Goal: Task Accomplishment & Management: Manage account settings

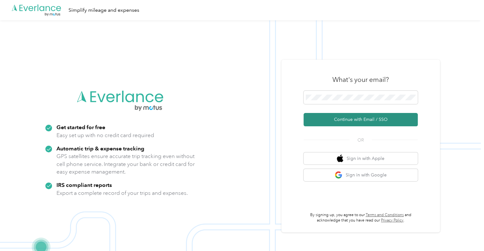
click at [356, 121] on button "Continue with Email / SSO" at bounding box center [361, 119] width 114 height 13
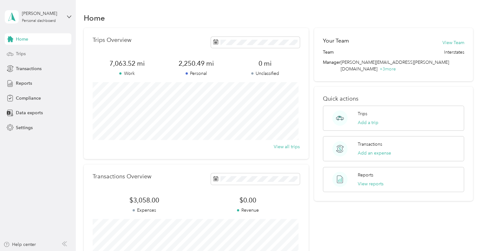
click at [20, 56] on span "Trips" at bounding box center [21, 53] width 10 height 7
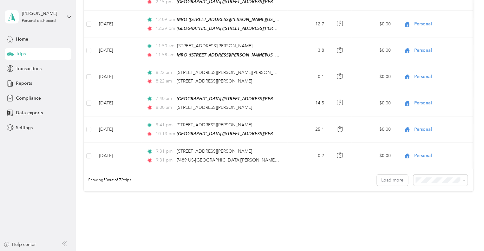
scroll to position [1240, 0]
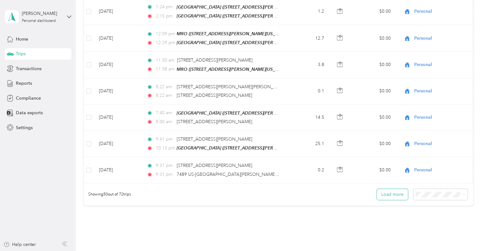
click at [384, 189] on button "Load more" at bounding box center [392, 194] width 31 height 11
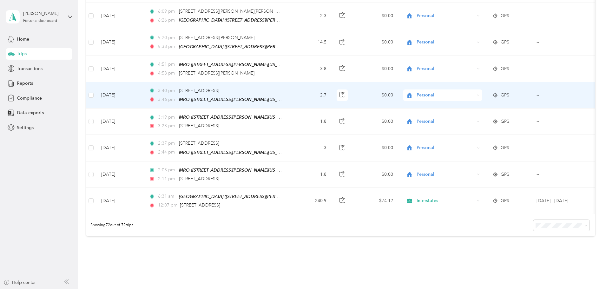
scroll to position [1811, 0]
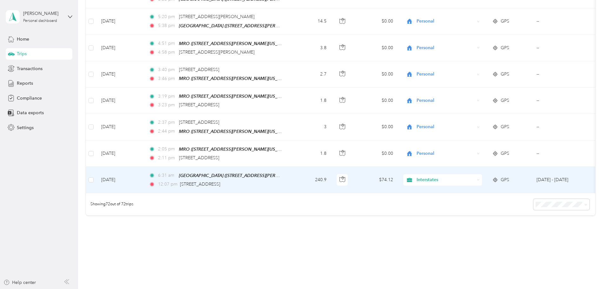
click at [331, 167] on td "240.9" at bounding box center [311, 180] width 42 height 26
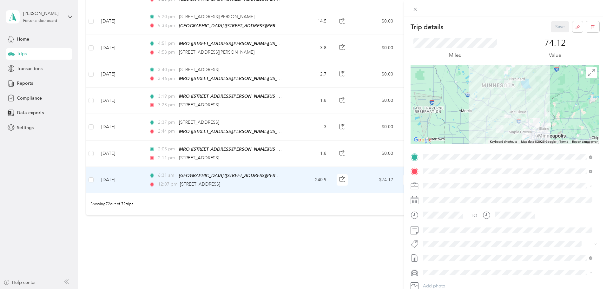
click at [133, 161] on div "Trip details Save This trip cannot be edited because it is either under review,…" at bounding box center [303, 144] width 606 height 289
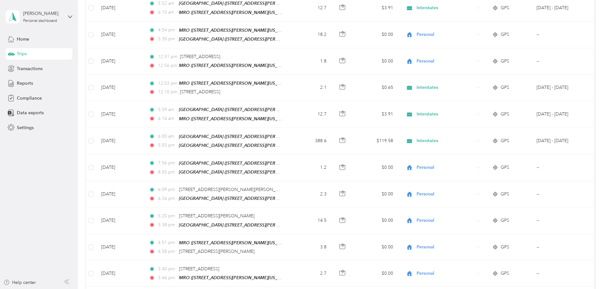
scroll to position [1811, 0]
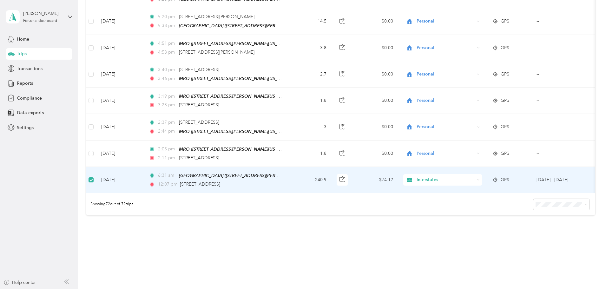
click at [484, 223] on span "100 per load" at bounding box center [507, 223] width 26 height 5
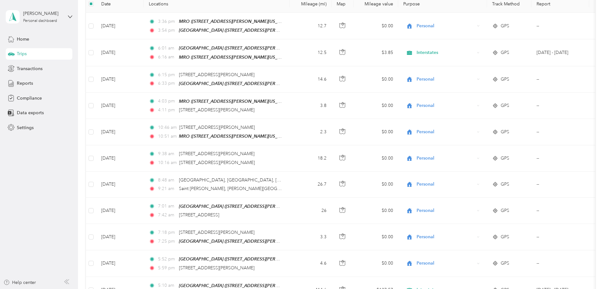
scroll to position [1811, 0]
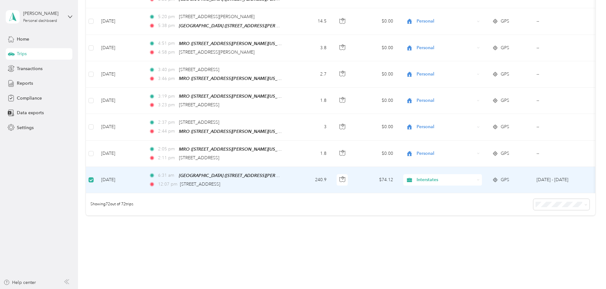
click at [144, 167] on td "[DATE]" at bounding box center [120, 180] width 48 height 26
click at [331, 167] on td "240.9" at bounding box center [311, 180] width 42 height 26
click at [398, 167] on td "$74.12" at bounding box center [376, 180] width 44 height 26
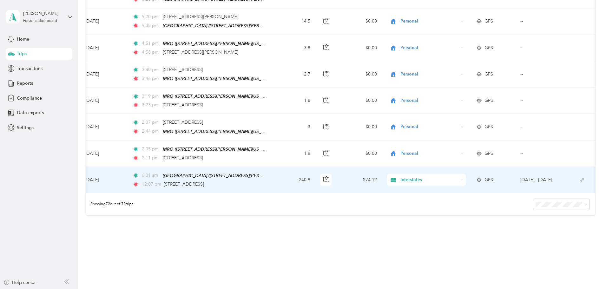
scroll to position [0, 102]
click at [484, 178] on icon at bounding box center [582, 180] width 4 height 4
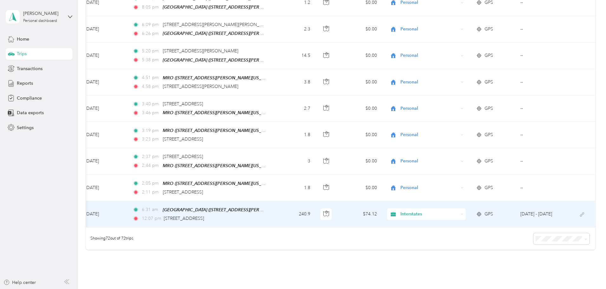
click at [484, 201] on td "[DATE] - [DATE]" at bounding box center [544, 214] width 58 height 26
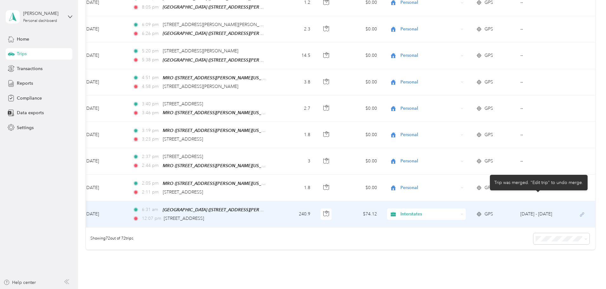
click at [484, 212] on icon at bounding box center [582, 214] width 8 height 5
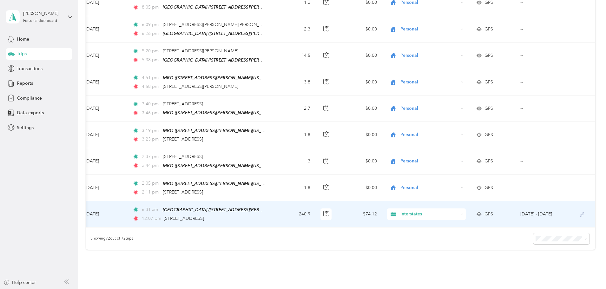
click at [400, 211] on span "Interstates" at bounding box center [429, 214] width 58 height 7
click at [273, 201] on td "240.9" at bounding box center [294, 214] width 42 height 26
click at [323, 211] on icon "button" at bounding box center [326, 214] width 6 height 6
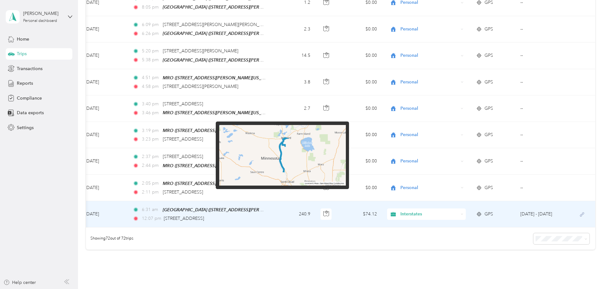
click at [302, 159] on img at bounding box center [282, 155] width 127 height 61
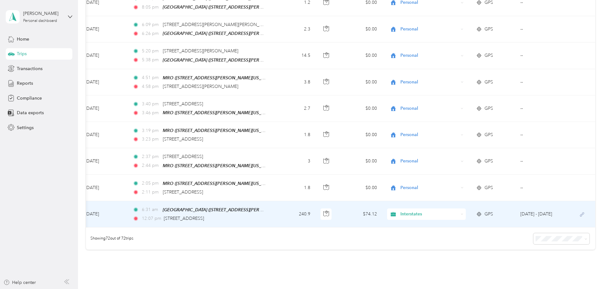
click at [338, 201] on td "$74.12" at bounding box center [360, 214] width 44 height 26
click at [273, 201] on td "240.9" at bounding box center [294, 214] width 42 height 26
click at [197, 207] on span "[GEOGRAPHIC_DATA] ([STREET_ADDRESS][PERSON_NAME][PERSON_NAME][US_STATE])" at bounding box center [254, 209] width 182 height 5
click at [189, 216] on span "[STREET_ADDRESS]" at bounding box center [184, 218] width 40 height 5
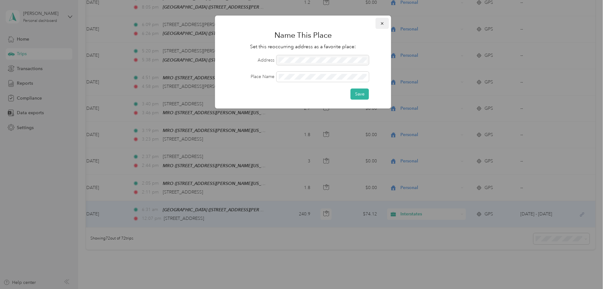
click at [381, 23] on icon "button" at bounding box center [382, 23] width 3 height 3
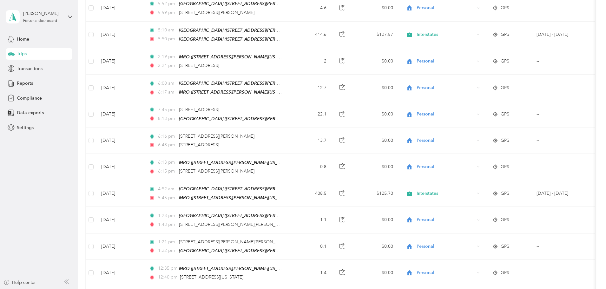
scroll to position [0, 0]
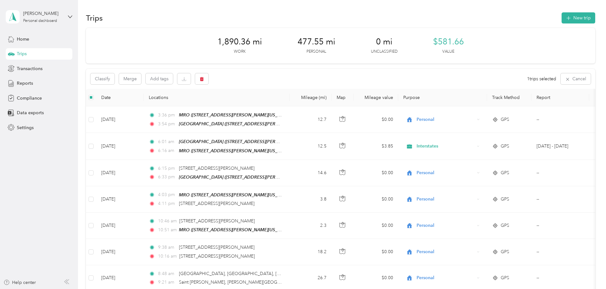
click at [484, 82] on span "1 trips selected" at bounding box center [541, 78] width 29 height 7
click at [484, 82] on button "Cancel" at bounding box center [576, 78] width 30 height 11
click at [484, 80] on icon "button" at bounding box center [584, 79] width 4 height 4
click at [440, 84] on div "All purposes Filters" at bounding box center [340, 79] width 509 height 21
click at [484, 78] on div at bounding box center [530, 79] width 21 height 12
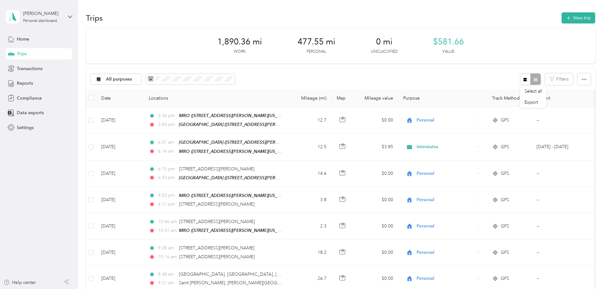
click at [310, 76] on div "All purposes Filters" at bounding box center [340, 79] width 509 height 21
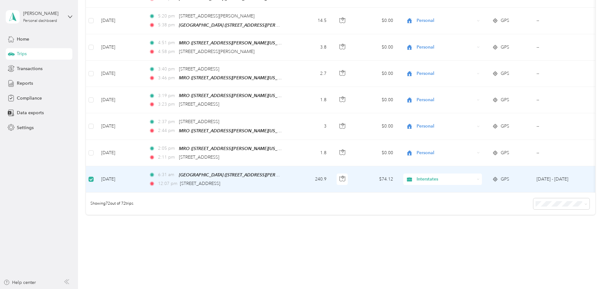
scroll to position [1811, 0]
click at [345, 176] on icon "button" at bounding box center [342, 179] width 6 height 6
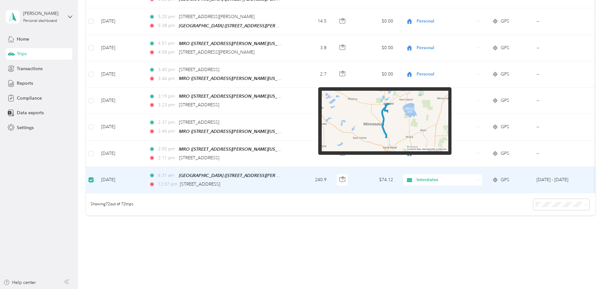
click at [406, 141] on img at bounding box center [385, 121] width 127 height 61
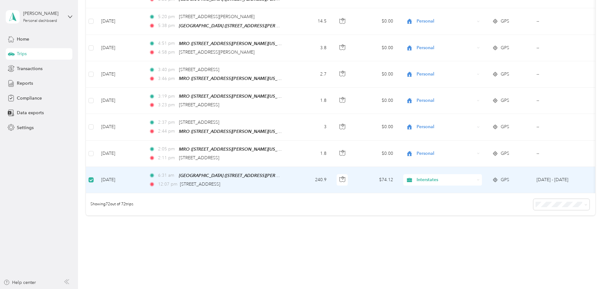
click at [484, 176] on span "GPS" at bounding box center [505, 179] width 9 height 7
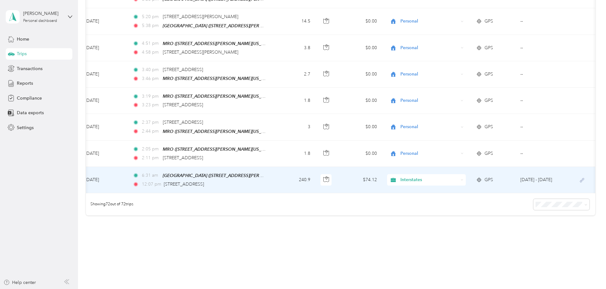
scroll to position [0, 102]
click at [484, 167] on td "[DATE] - [DATE]" at bounding box center [544, 180] width 58 height 26
drag, startPoint x: 539, startPoint y: 161, endPoint x: 570, endPoint y: 167, distance: 32.0
click at [484, 178] on icon at bounding box center [582, 180] width 8 height 5
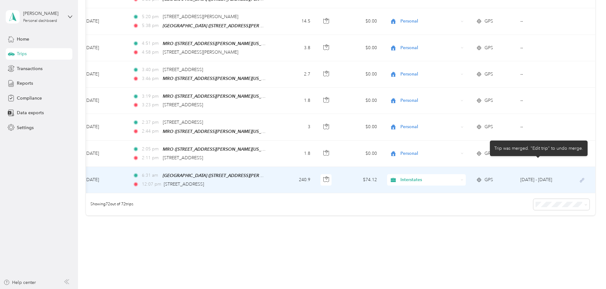
click at [484, 178] on icon at bounding box center [582, 180] width 8 height 5
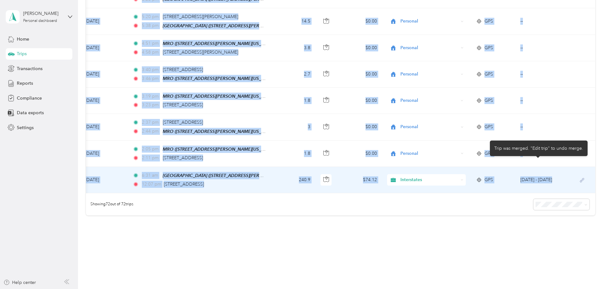
click at [484, 178] on icon at bounding box center [582, 180] width 8 height 5
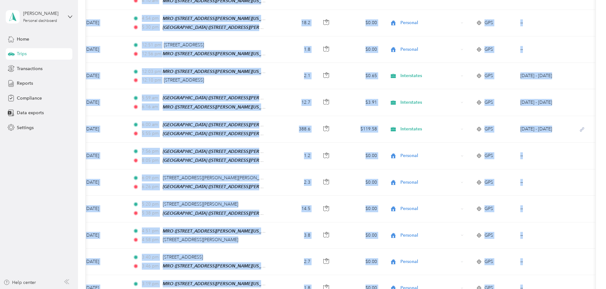
scroll to position [1620, 0]
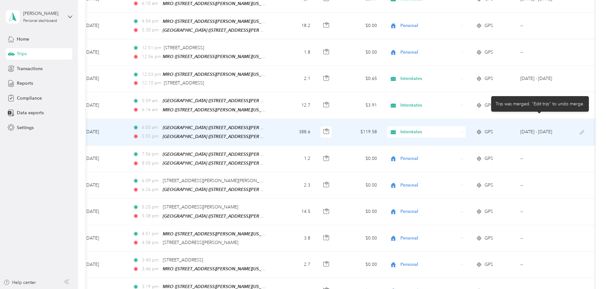
click at [484, 130] on icon at bounding box center [582, 132] width 8 height 5
click at [484, 119] on td "[DATE] - [DATE]" at bounding box center [544, 132] width 58 height 27
click at [484, 128] on span "GPS" at bounding box center [488, 131] width 9 height 7
click at [338, 119] on td "$119.58" at bounding box center [360, 132] width 44 height 27
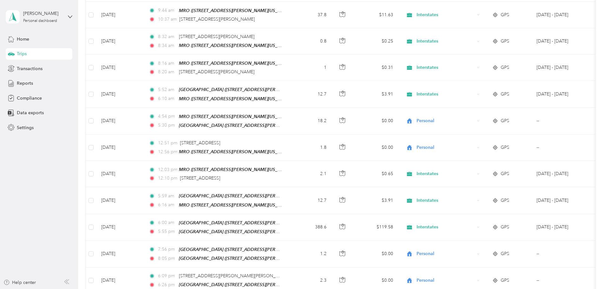
scroll to position [1525, 0]
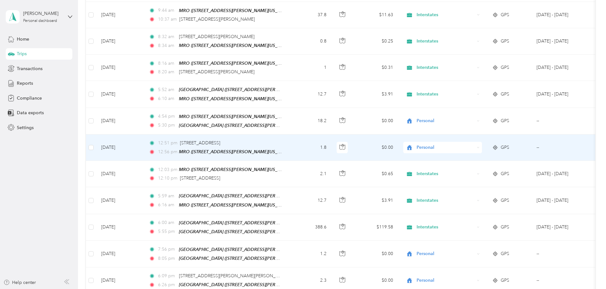
click at [470, 144] on span "Personal" at bounding box center [446, 147] width 58 height 7
click at [469, 144] on span "Interstates" at bounding box center [490, 145] width 59 height 7
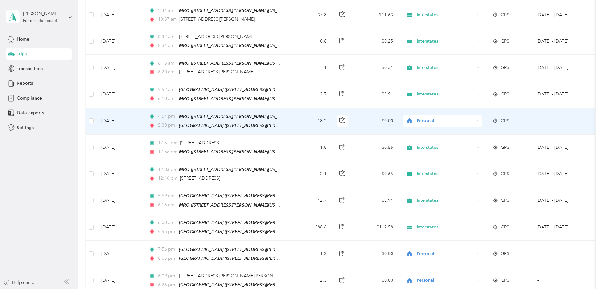
click at [472, 117] on span "Personal" at bounding box center [446, 120] width 58 height 7
click at [468, 119] on span "Interstates" at bounding box center [490, 115] width 59 height 7
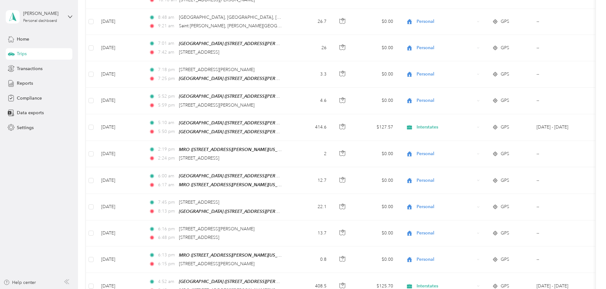
scroll to position [0, 0]
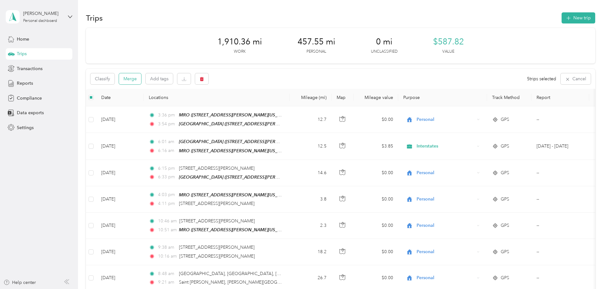
click at [141, 81] on button "Merge" at bounding box center [130, 78] width 22 height 11
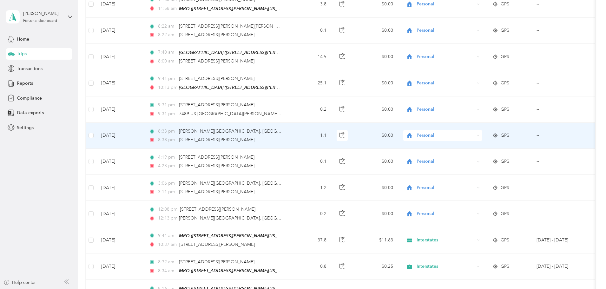
scroll to position [1269, 0]
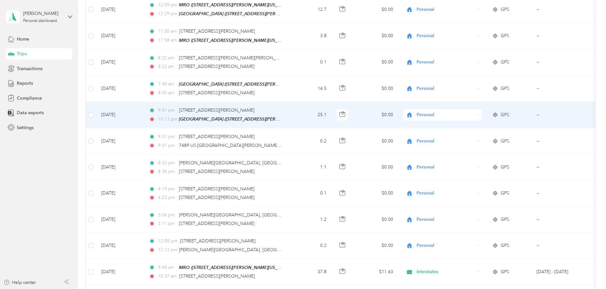
click at [466, 111] on span "Personal" at bounding box center [446, 114] width 58 height 7
click at [469, 114] on span "Interstates" at bounding box center [490, 115] width 59 height 7
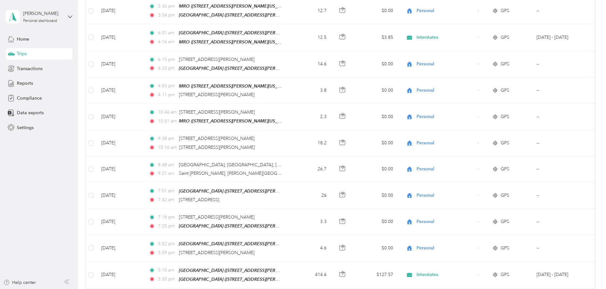
scroll to position [0, 0]
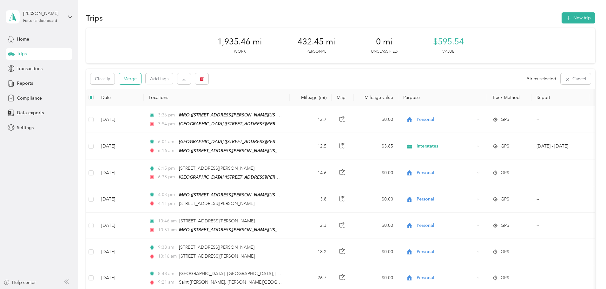
click at [141, 75] on button "Merge" at bounding box center [130, 78] width 22 height 11
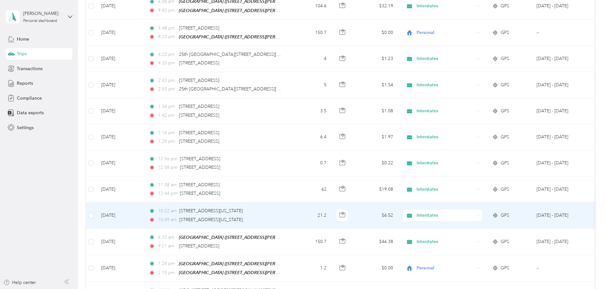
scroll to position [952, 0]
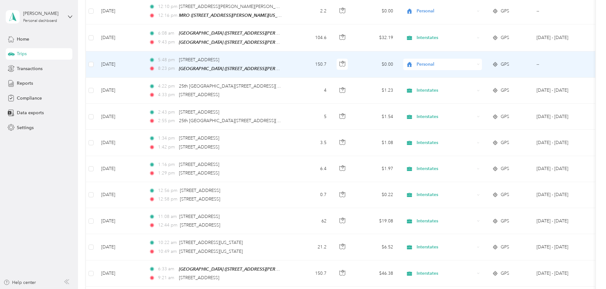
click at [467, 61] on span "Personal" at bounding box center [446, 64] width 58 height 7
click at [474, 66] on span "Interstates" at bounding box center [490, 67] width 59 height 7
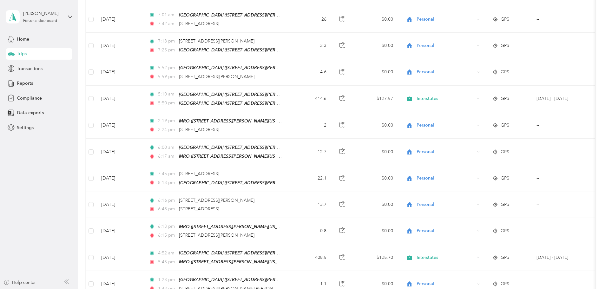
scroll to position [0, 0]
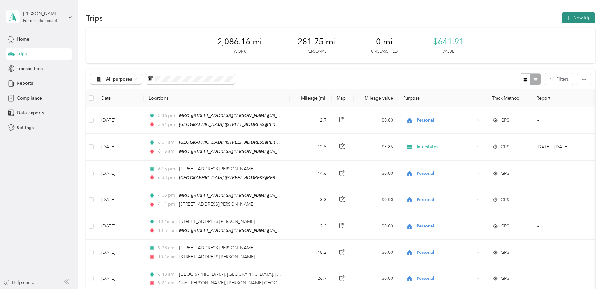
click at [484, 16] on button "New trip" at bounding box center [578, 17] width 34 height 11
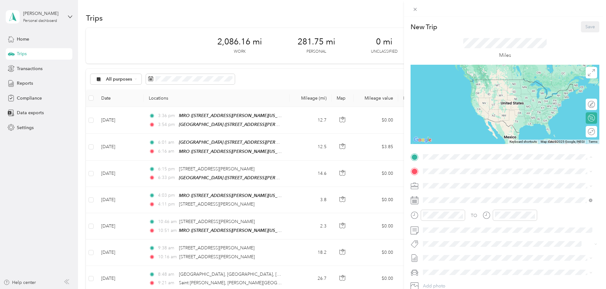
click at [462, 226] on div "[GEOGRAPHIC_DATA] [STREET_ADDRESS][PERSON_NAME][PERSON_NAME][US_STATE]" at bounding box center [502, 227] width 134 height 13
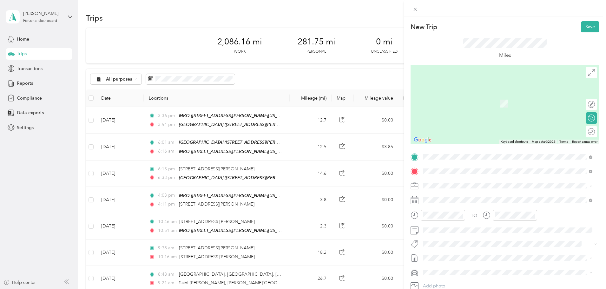
click at [462, 221] on div "MRO Office" at bounding box center [484, 219] width 99 height 6
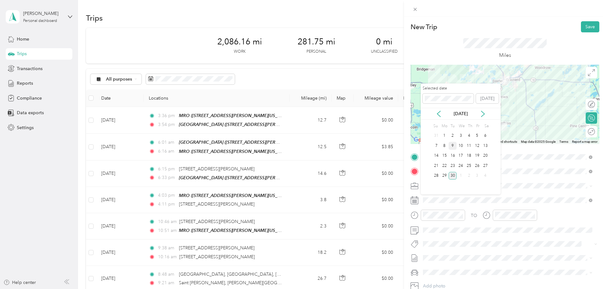
click at [453, 146] on div "9" at bounding box center [453, 146] width 8 height 8
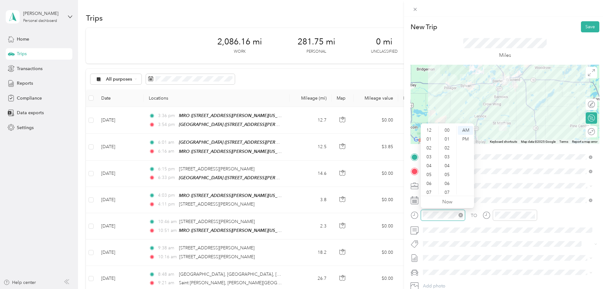
scroll to position [38, 0]
click at [430, 144] on div "06" at bounding box center [429, 145] width 15 height 9
click at [448, 130] on div "00" at bounding box center [447, 130] width 15 height 9
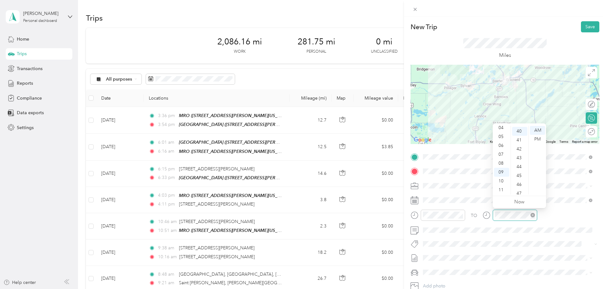
scroll to position [355, 0]
click at [484, 145] on div "06" at bounding box center [501, 145] width 15 height 9
click at [484, 175] on div "20" at bounding box center [519, 174] width 15 height 9
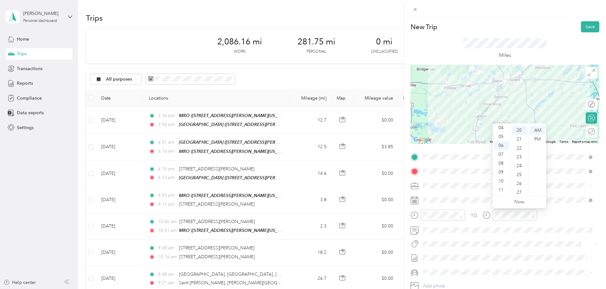
click at [484, 31] on div "New Trip Save" at bounding box center [504, 26] width 189 height 11
click at [484, 25] on button "Save" at bounding box center [590, 26] width 18 height 11
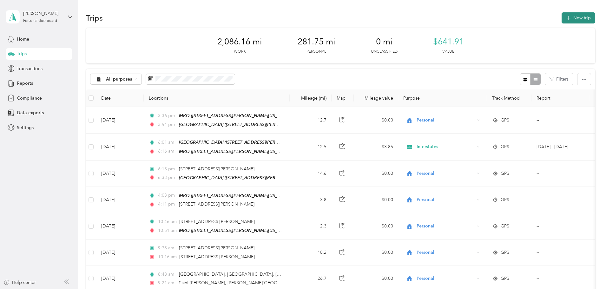
click at [484, 16] on button "New trip" at bounding box center [578, 17] width 34 height 11
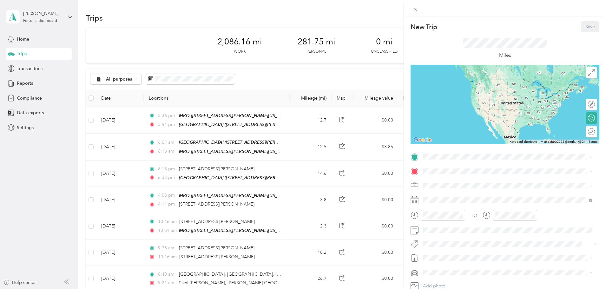
click at [455, 206] on div "MRO Office [STREET_ADDRESS][PERSON_NAME][US_STATE]" at bounding box center [484, 207] width 99 height 13
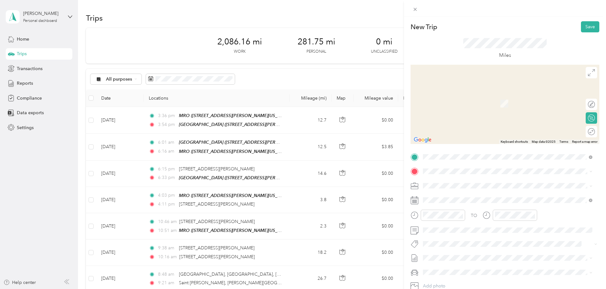
click at [459, 243] on div "[GEOGRAPHIC_DATA] [STREET_ADDRESS][PERSON_NAME][PERSON_NAME][US_STATE]" at bounding box center [502, 240] width 134 height 13
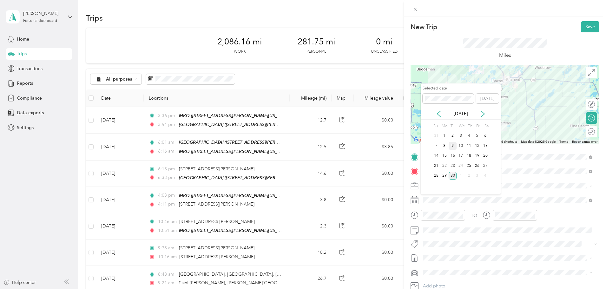
click at [452, 146] on div "9" at bounding box center [453, 146] width 8 height 8
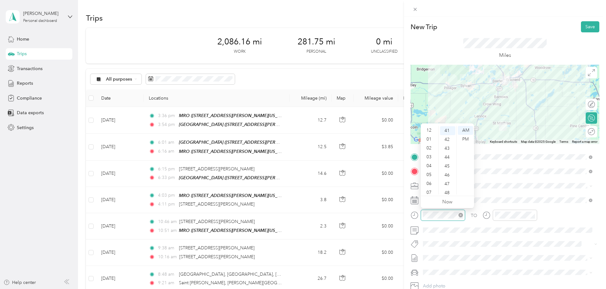
scroll to position [38, 0]
click at [431, 163] on div "08" at bounding box center [429, 163] width 15 height 9
click at [447, 130] on div "41" at bounding box center [447, 130] width 15 height 9
click at [465, 139] on div "PM" at bounding box center [465, 139] width 15 height 9
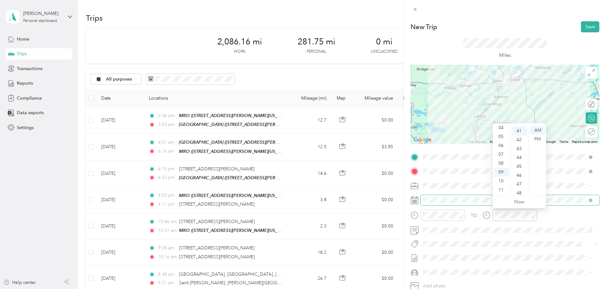
scroll to position [364, 0]
click at [484, 162] on div "08" at bounding box center [501, 163] width 15 height 9
click at [484, 189] on div "59" at bounding box center [519, 190] width 15 height 9
click at [484, 139] on div "PM" at bounding box center [537, 139] width 15 height 9
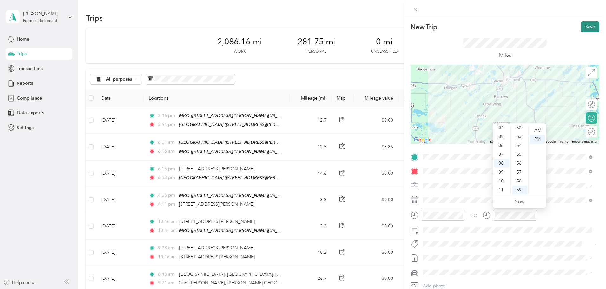
click at [484, 25] on button "Save" at bounding box center [590, 26] width 18 height 11
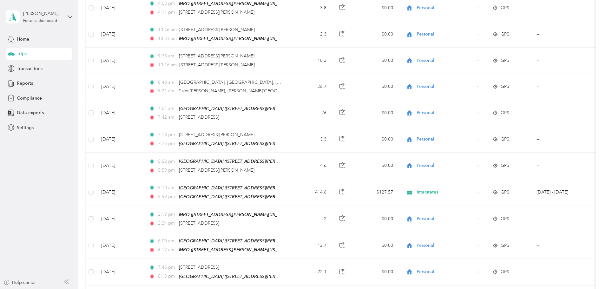
scroll to position [0, 0]
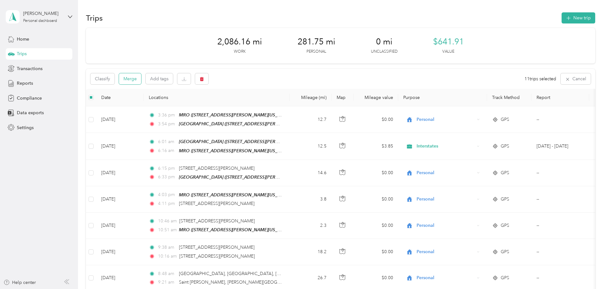
click at [141, 80] on button "Merge" at bounding box center [130, 78] width 22 height 11
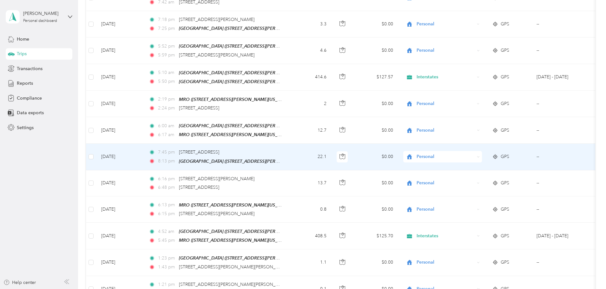
scroll to position [317, 0]
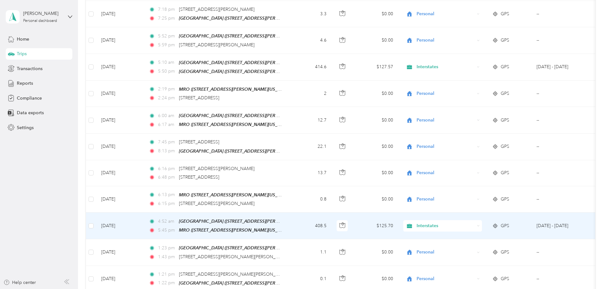
click at [144, 220] on td "[DATE]" at bounding box center [120, 226] width 48 height 27
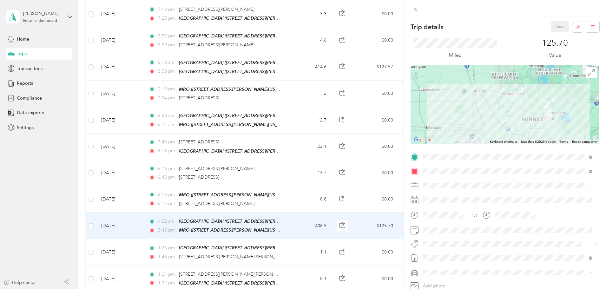
click at [484, 116] on div at bounding box center [504, 104] width 189 height 79
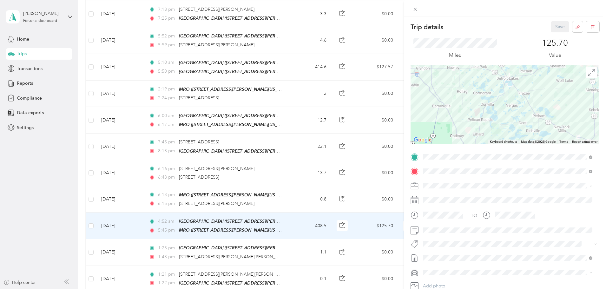
drag, startPoint x: 462, startPoint y: 96, endPoint x: 522, endPoint y: 151, distance: 81.7
click at [484, 151] on div "Trip details Save This trip cannot be edited because it is either under review,…" at bounding box center [504, 170] width 189 height 298
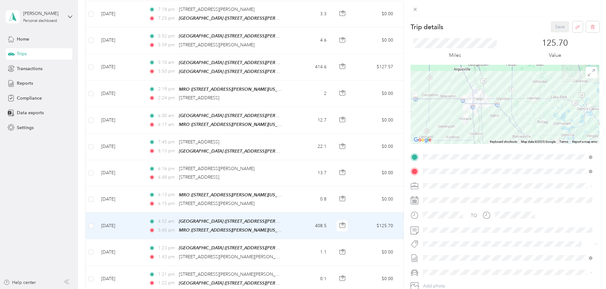
drag, startPoint x: 465, startPoint y: 84, endPoint x: 535, endPoint y: 105, distance: 73.2
click at [484, 105] on div at bounding box center [504, 104] width 189 height 79
click at [416, 9] on icon at bounding box center [414, 9] width 5 height 5
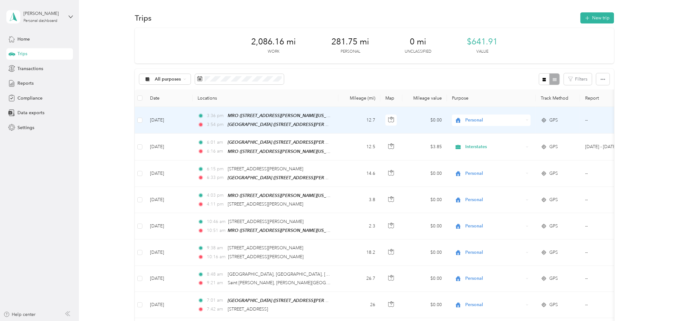
click at [473, 121] on span "Personal" at bounding box center [495, 120] width 58 height 7
click at [476, 129] on span "Interstates" at bounding box center [497, 131] width 59 height 7
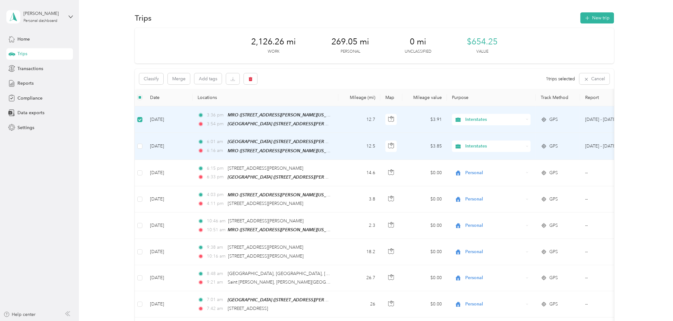
click at [473, 147] on span "Interstates" at bounding box center [495, 146] width 58 height 7
click at [479, 167] on span "Personal" at bounding box center [497, 168] width 59 height 7
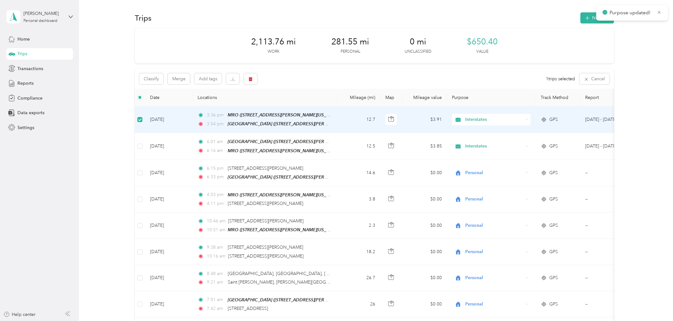
click at [479, 118] on span "Interstates" at bounding box center [495, 119] width 58 height 7
click at [480, 143] on li "Personal" at bounding box center [491, 142] width 79 height 11
click at [26, 37] on span "Home" at bounding box center [23, 39] width 12 height 7
